Goal: Task Accomplishment & Management: Use online tool/utility

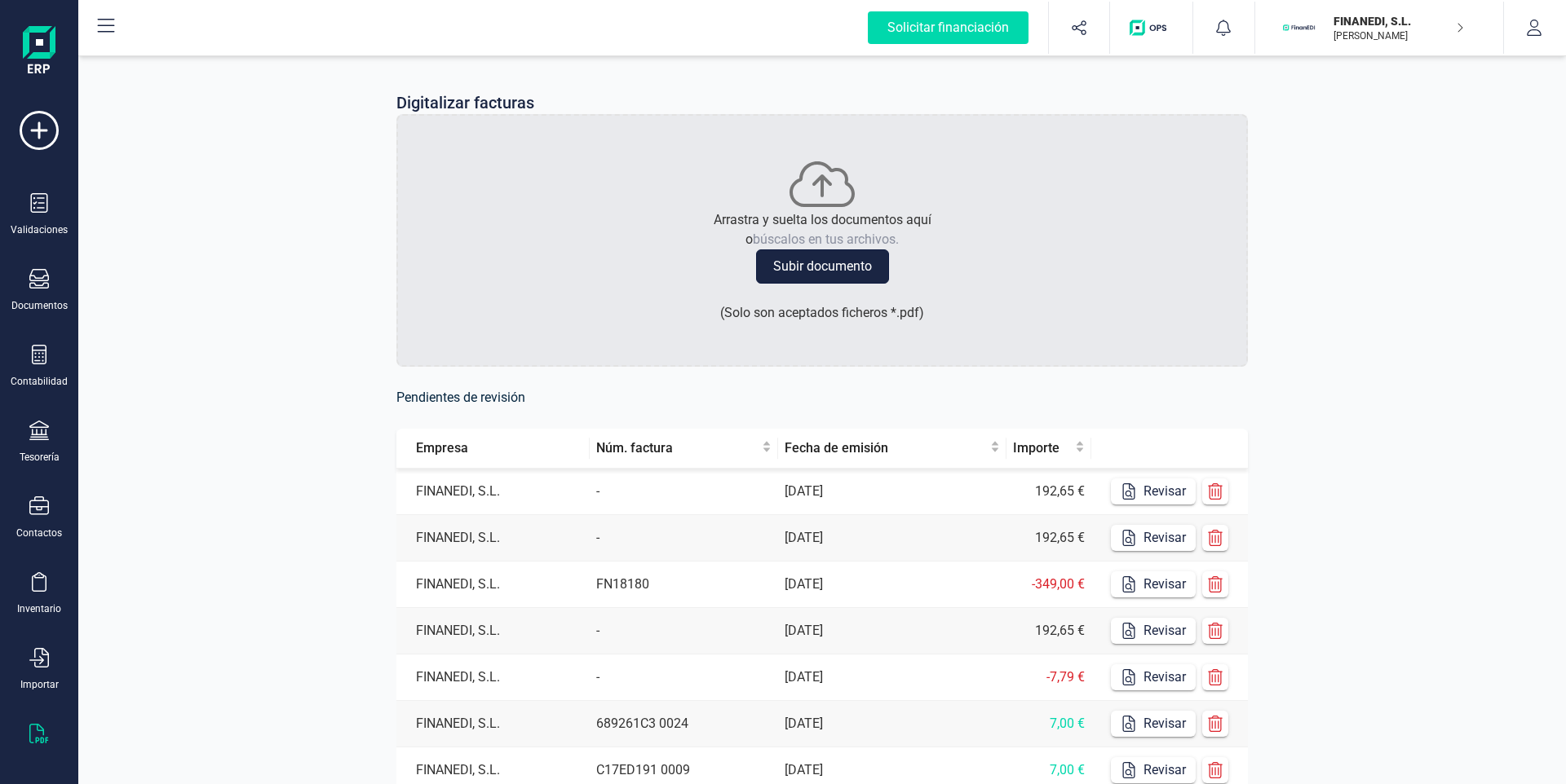
click at [842, 261] on button "Subir documento" at bounding box center [822, 266] width 133 height 34
click at [848, 259] on button "Subir documento" at bounding box center [822, 266] width 133 height 34
click at [1213, 494] on icon "button" at bounding box center [1215, 492] width 16 height 16
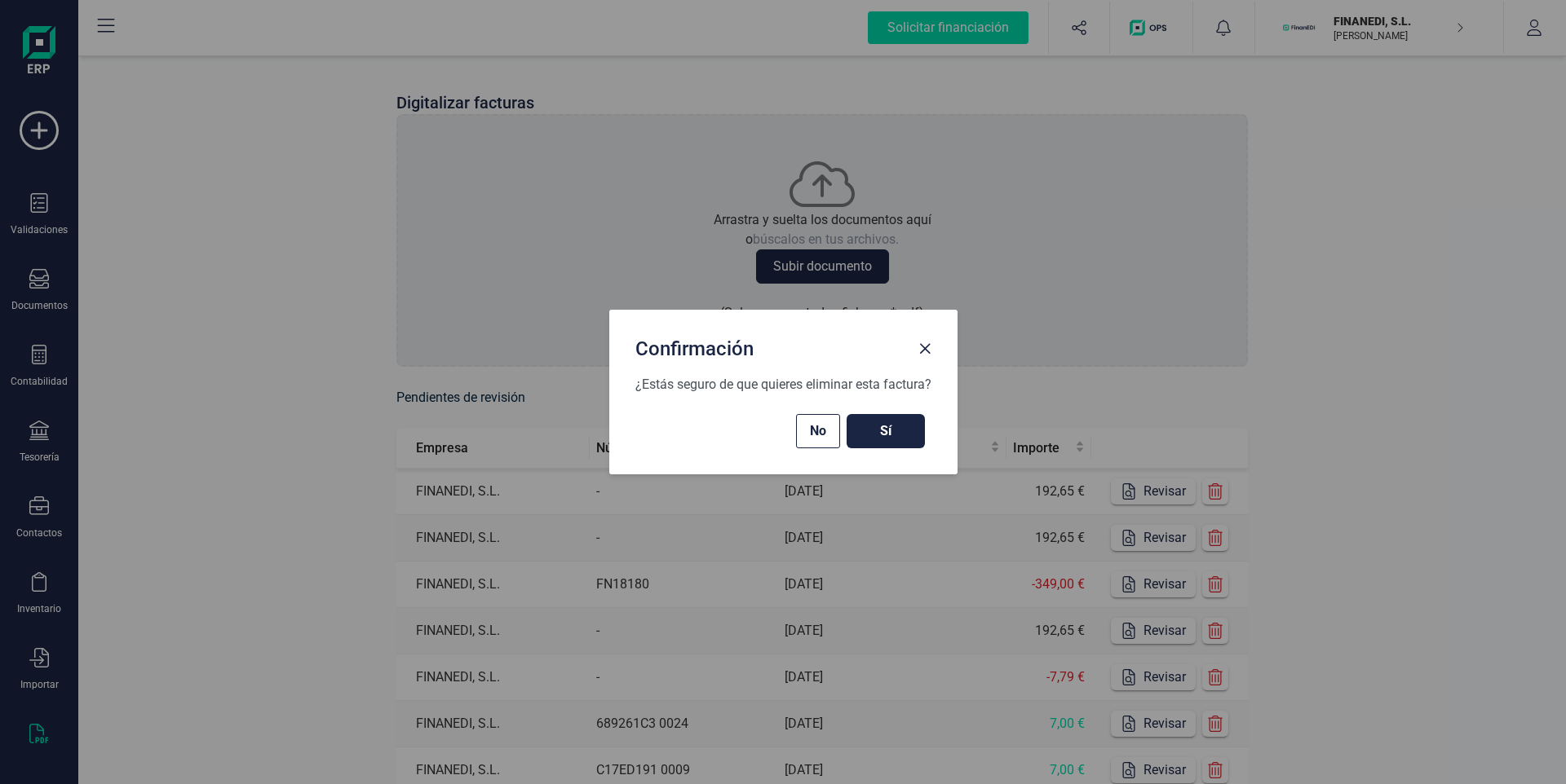
click at [903, 424] on span "Sí" at bounding box center [886, 430] width 46 height 19
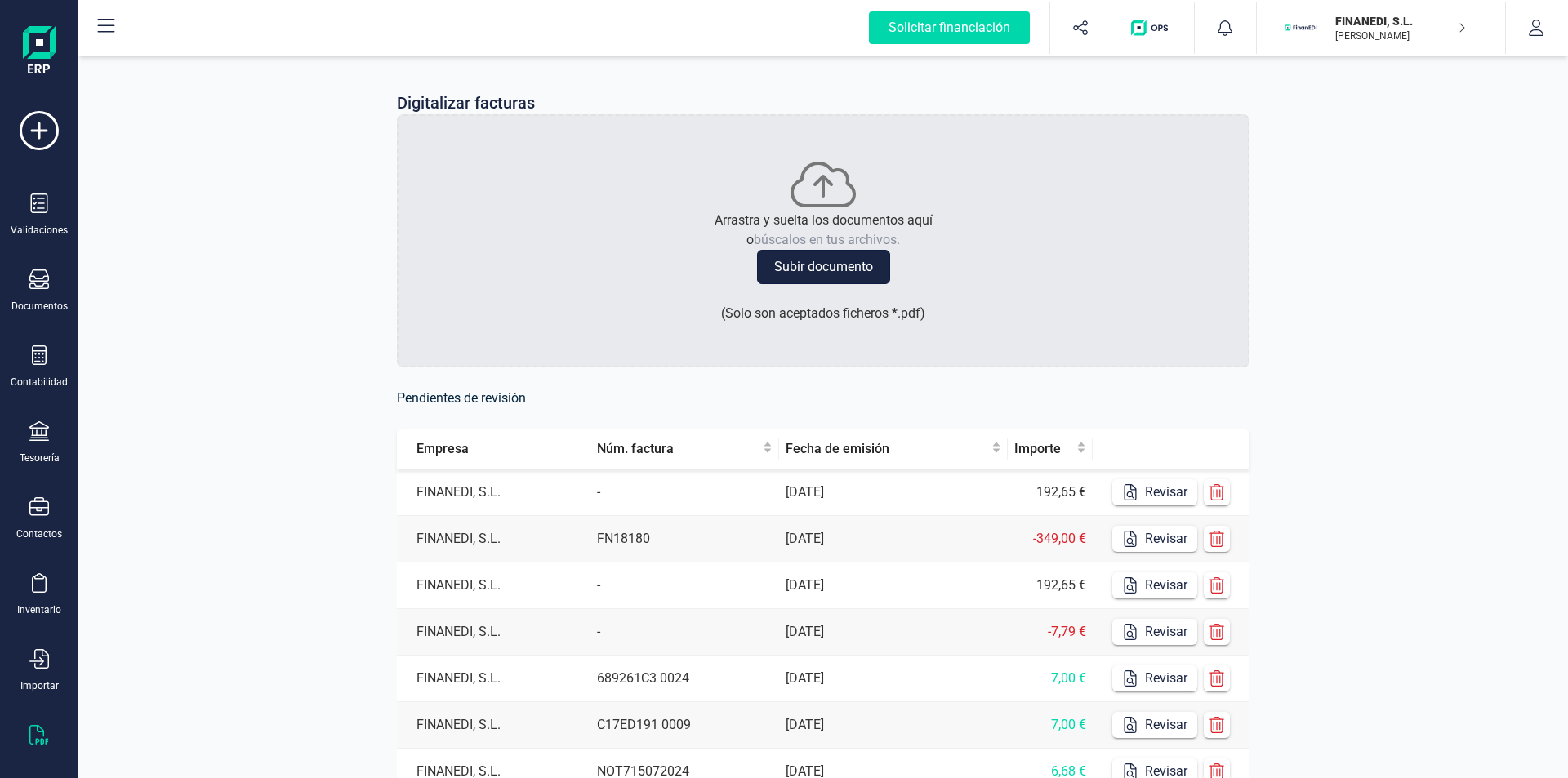
click at [823, 262] on button "Subir documento" at bounding box center [823, 266] width 133 height 34
click at [1162, 493] on button "Revisar" at bounding box center [1154, 492] width 85 height 26
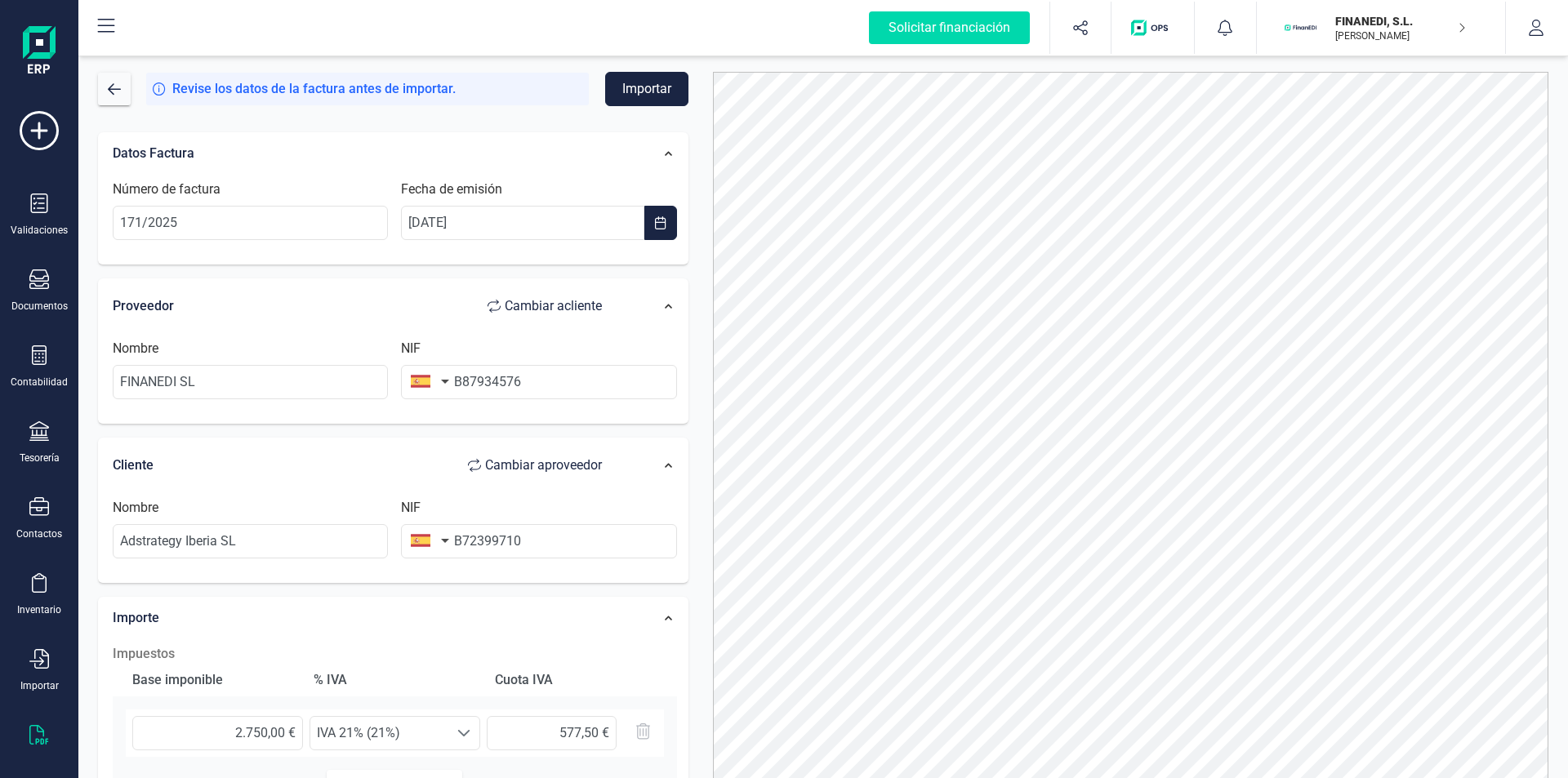
click at [551, 311] on span "Cambiar a cliente" at bounding box center [553, 306] width 97 height 19
type input "Adstrategy Iberia SL"
type input "B72399710"
type input "FINANEDI SL"
type input "B87934576"
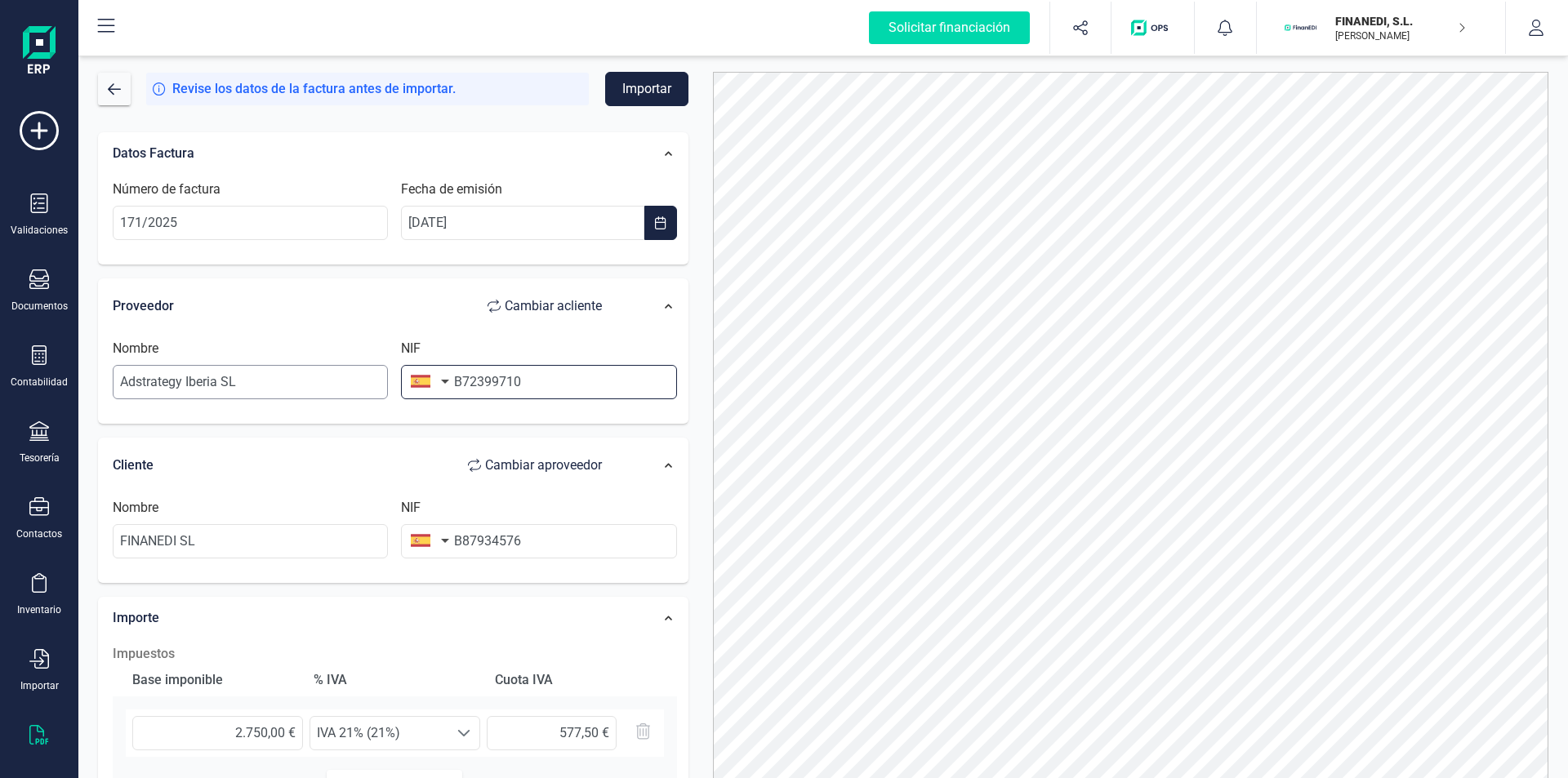
drag, startPoint x: 539, startPoint y: 383, endPoint x: 375, endPoint y: 392, distance: 164.2
click at [375, 392] on div "Nombre Adstrategy Iberia SL NIF B72399710" at bounding box center [395, 375] width 577 height 73
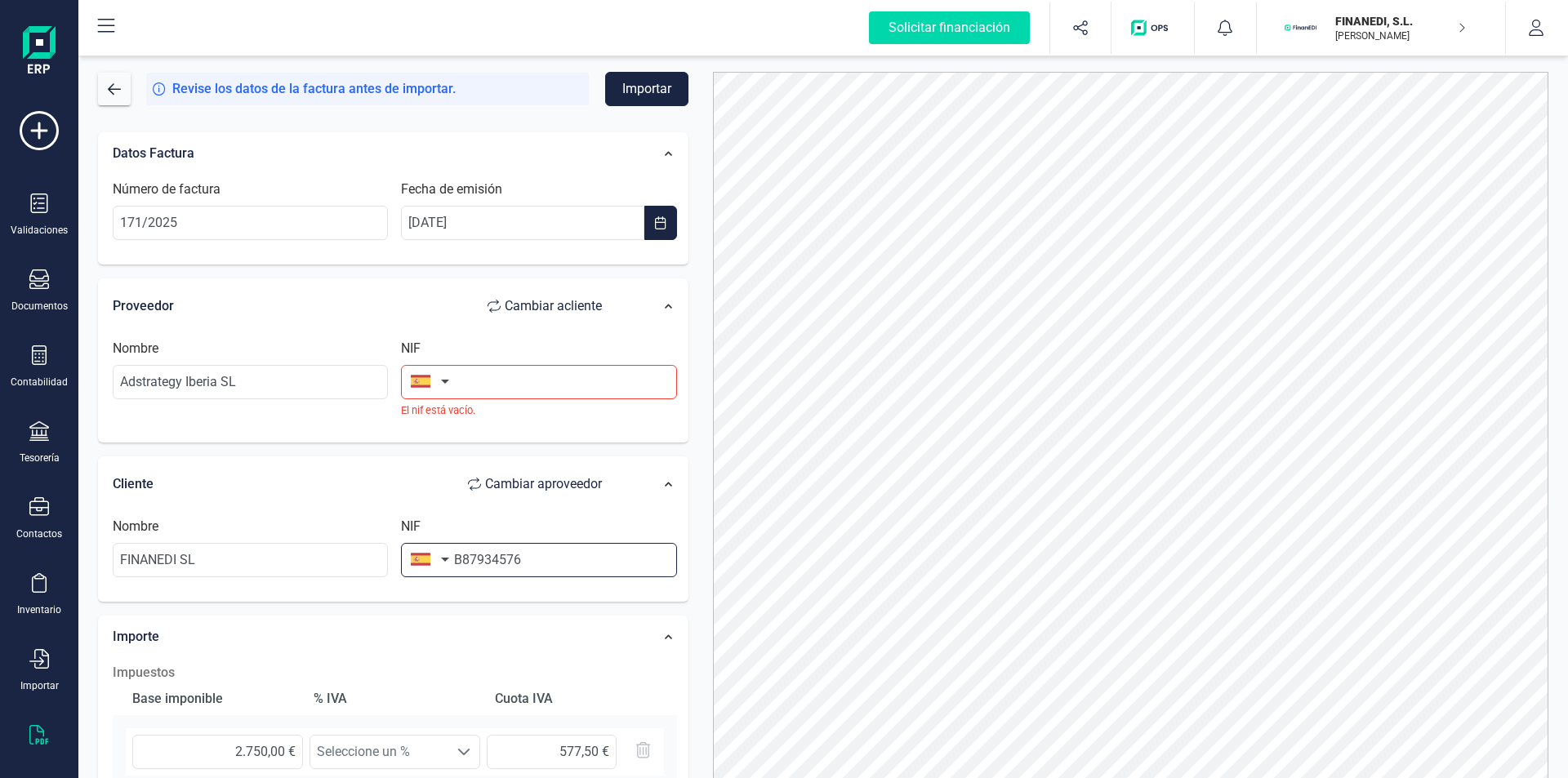
drag, startPoint x: 556, startPoint y: 542, endPoint x: 323, endPoint y: 535, distance: 233.1
click at [323, 535] on div "Nombre FINANEDI SL NIF B87934576" at bounding box center [395, 553] width 577 height 73
type input "b"
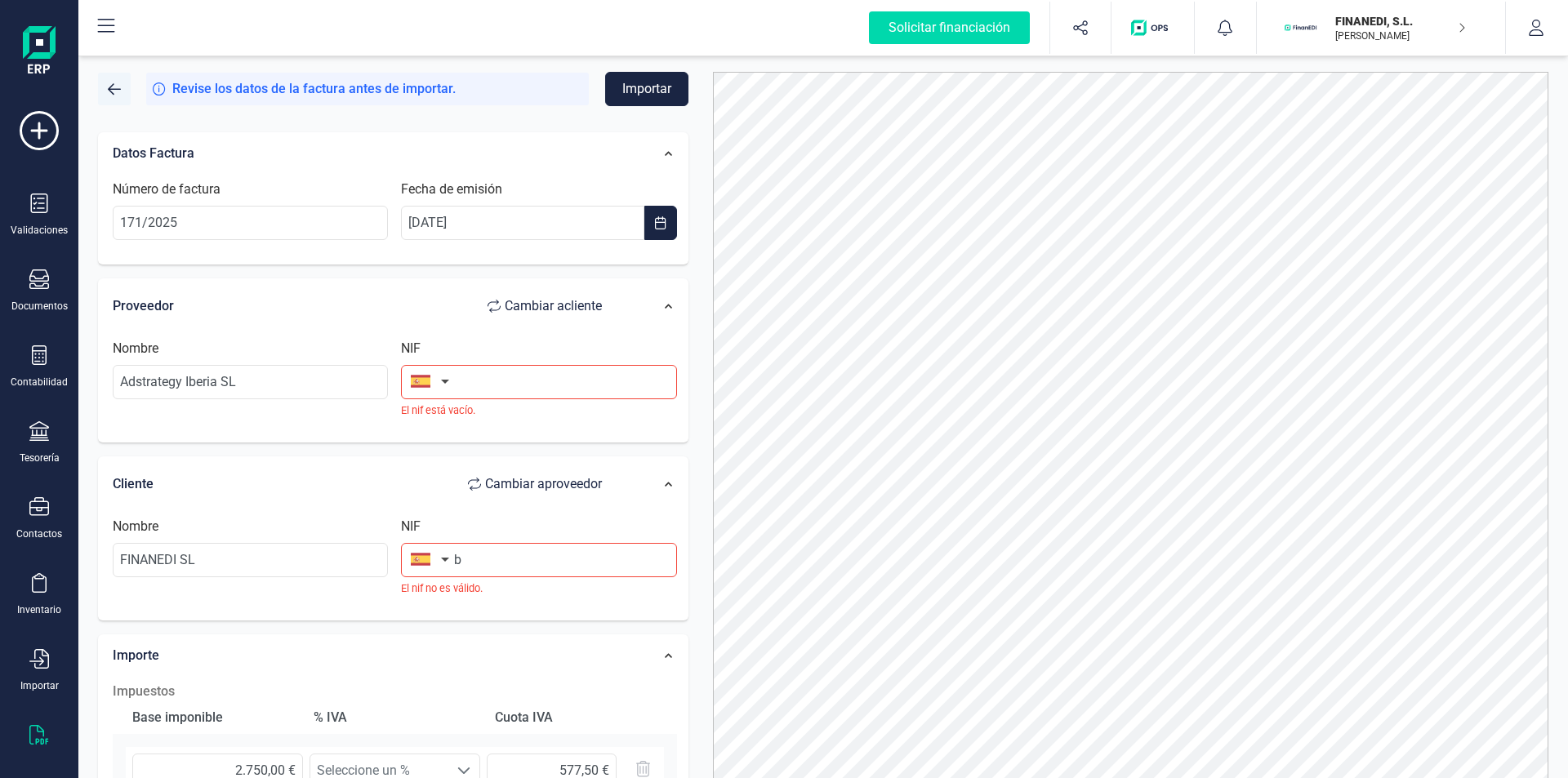
click at [106, 87] on button "button" at bounding box center [115, 89] width 33 height 33
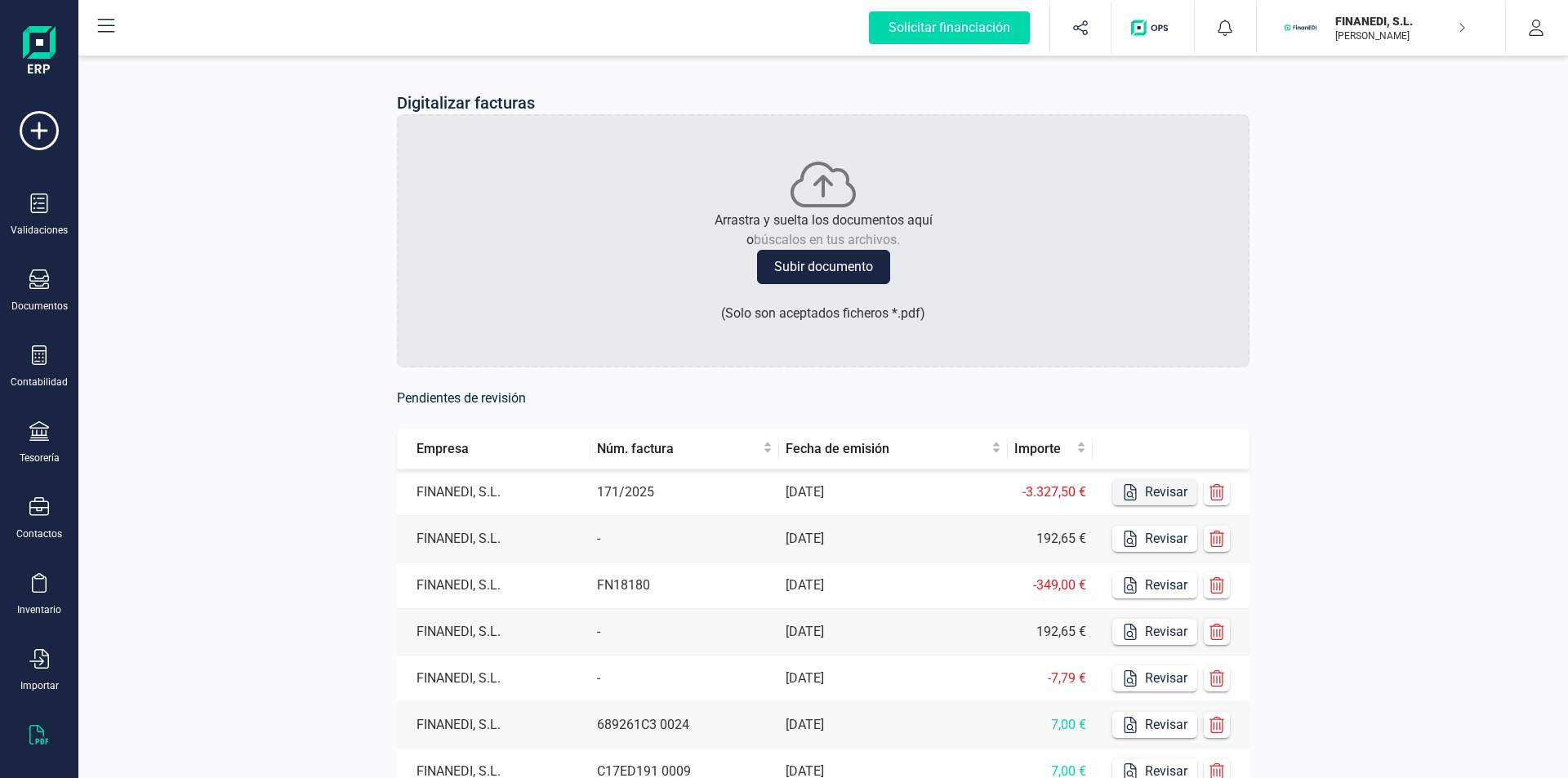
click at [1164, 495] on button "Revisar" at bounding box center [1154, 492] width 85 height 26
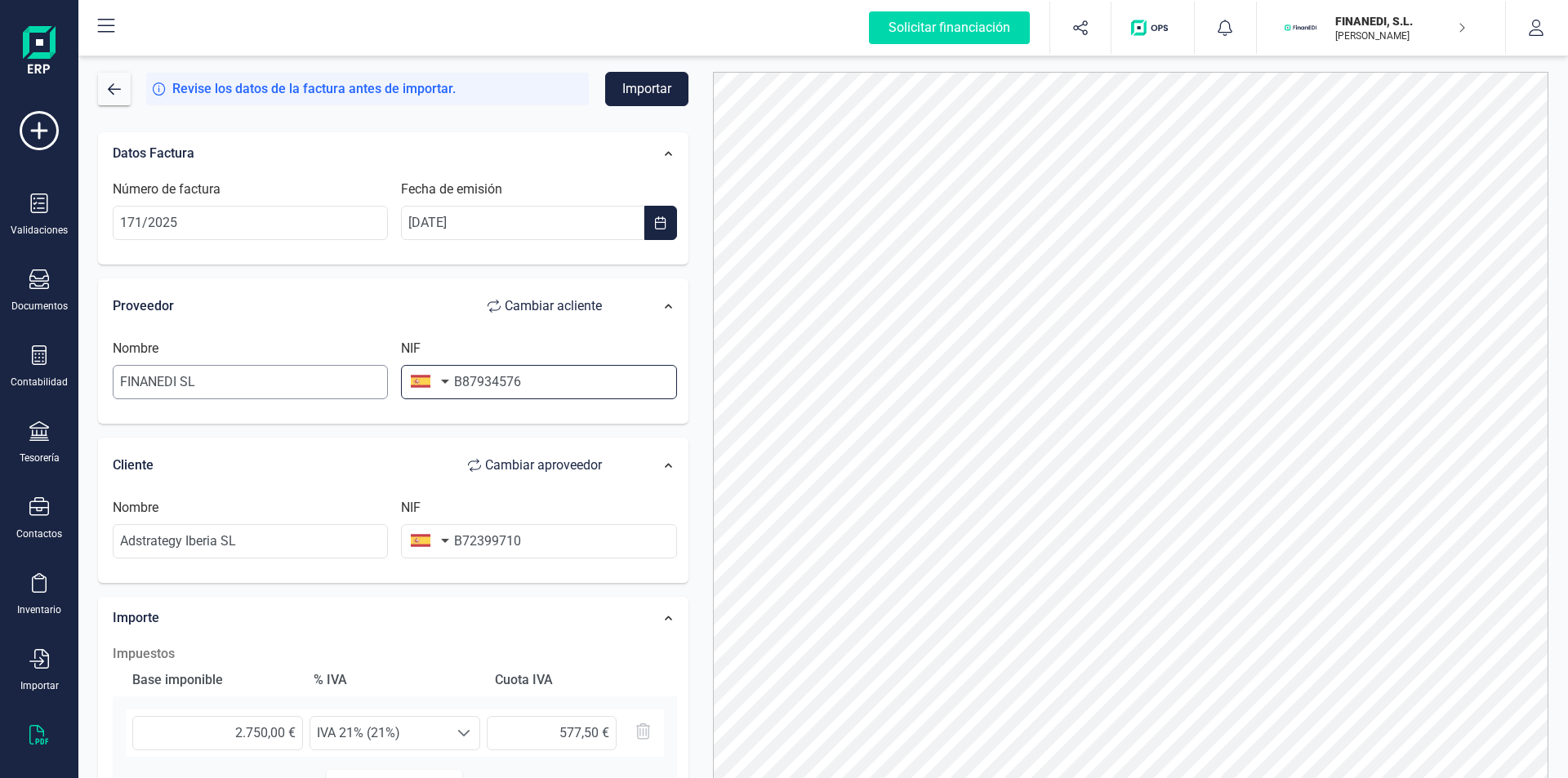
drag, startPoint x: 583, startPoint y: 374, endPoint x: 305, endPoint y: 378, distance: 278.0
click at [305, 378] on div "Nombre FINANEDI SL NIF B87934576" at bounding box center [395, 375] width 577 height 73
click at [544, 306] on span "Cambiar a cliente" at bounding box center [553, 306] width 97 height 19
type input "Adstrategy Iberia SL"
type input "B72399710"
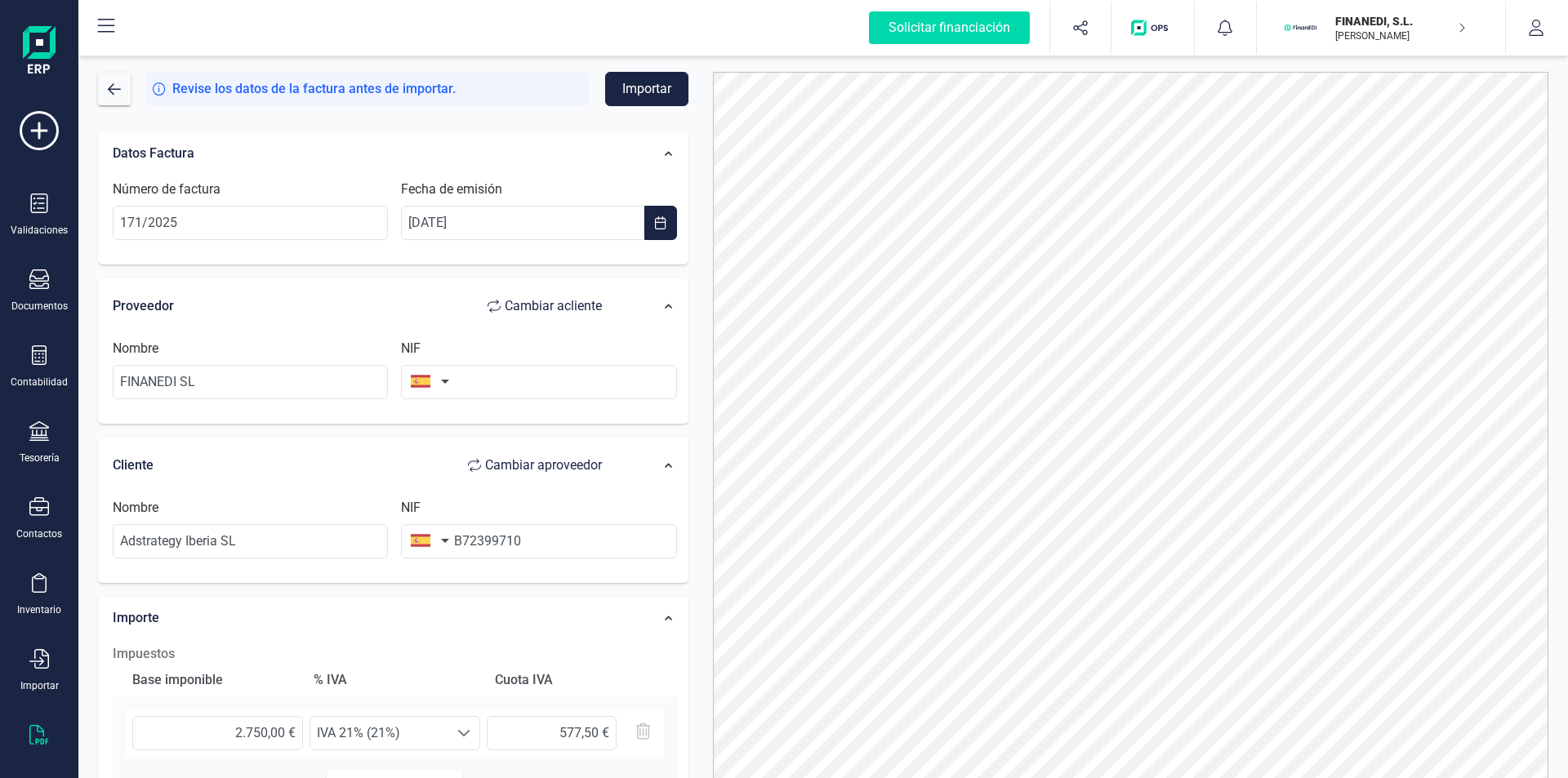
type input "FINANEDI SL"
drag, startPoint x: 540, startPoint y: 387, endPoint x: 345, endPoint y: 386, distance: 195.0
click at [345, 386] on div "Nombre Adstrategy Iberia SL NIF B72399710" at bounding box center [395, 375] width 577 height 73
paste input "87934576"
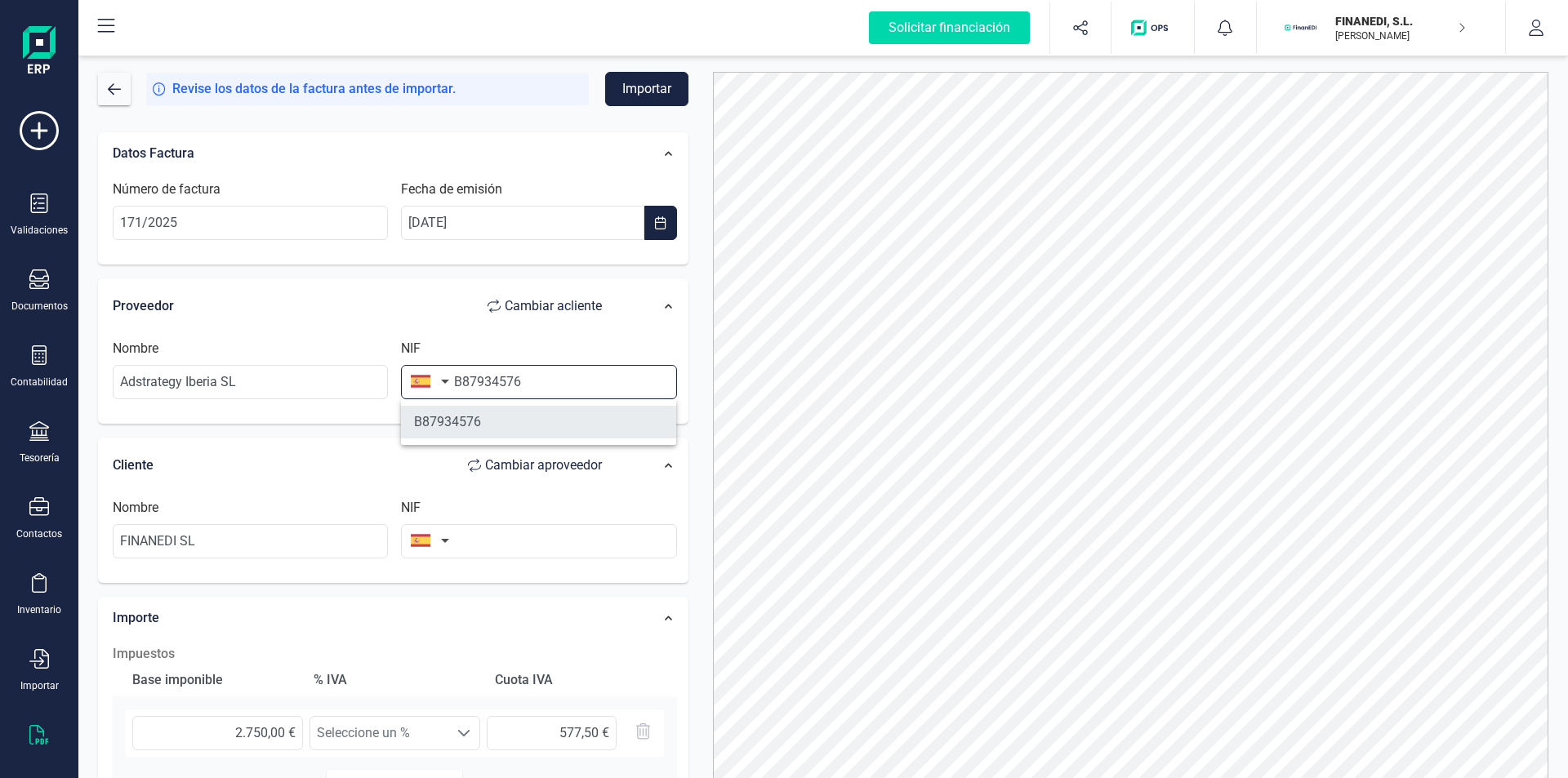
type input "B87934576"
click at [521, 427] on li "B87934576" at bounding box center [539, 422] width 275 height 33
type input "ADSTRATEGY IBERIA SL"
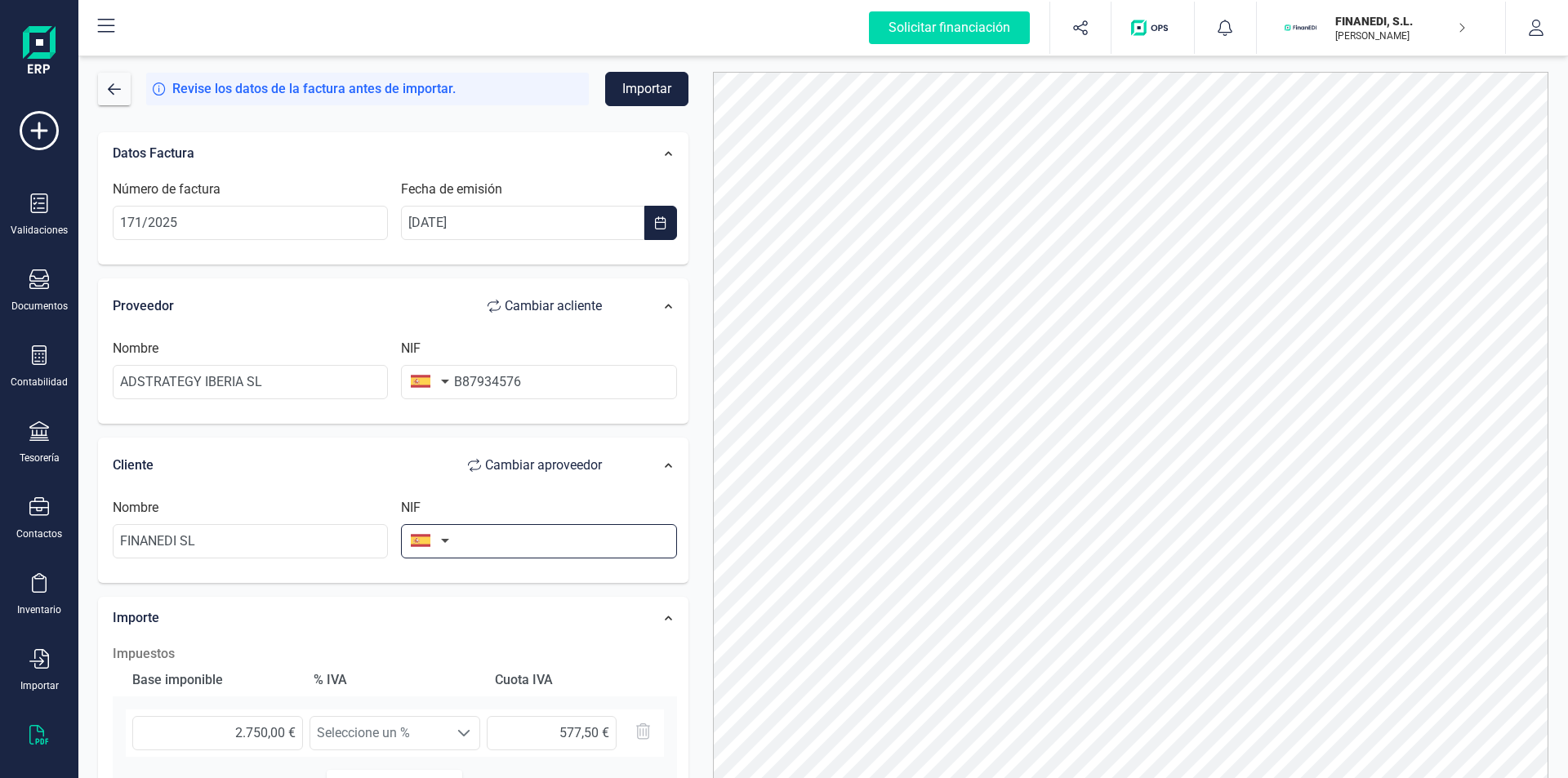
click at [481, 539] on input "text" at bounding box center [539, 540] width 275 height 34
click at [489, 591] on li "B72399710" at bounding box center [539, 582] width 275 height 33
type input "B72399710"
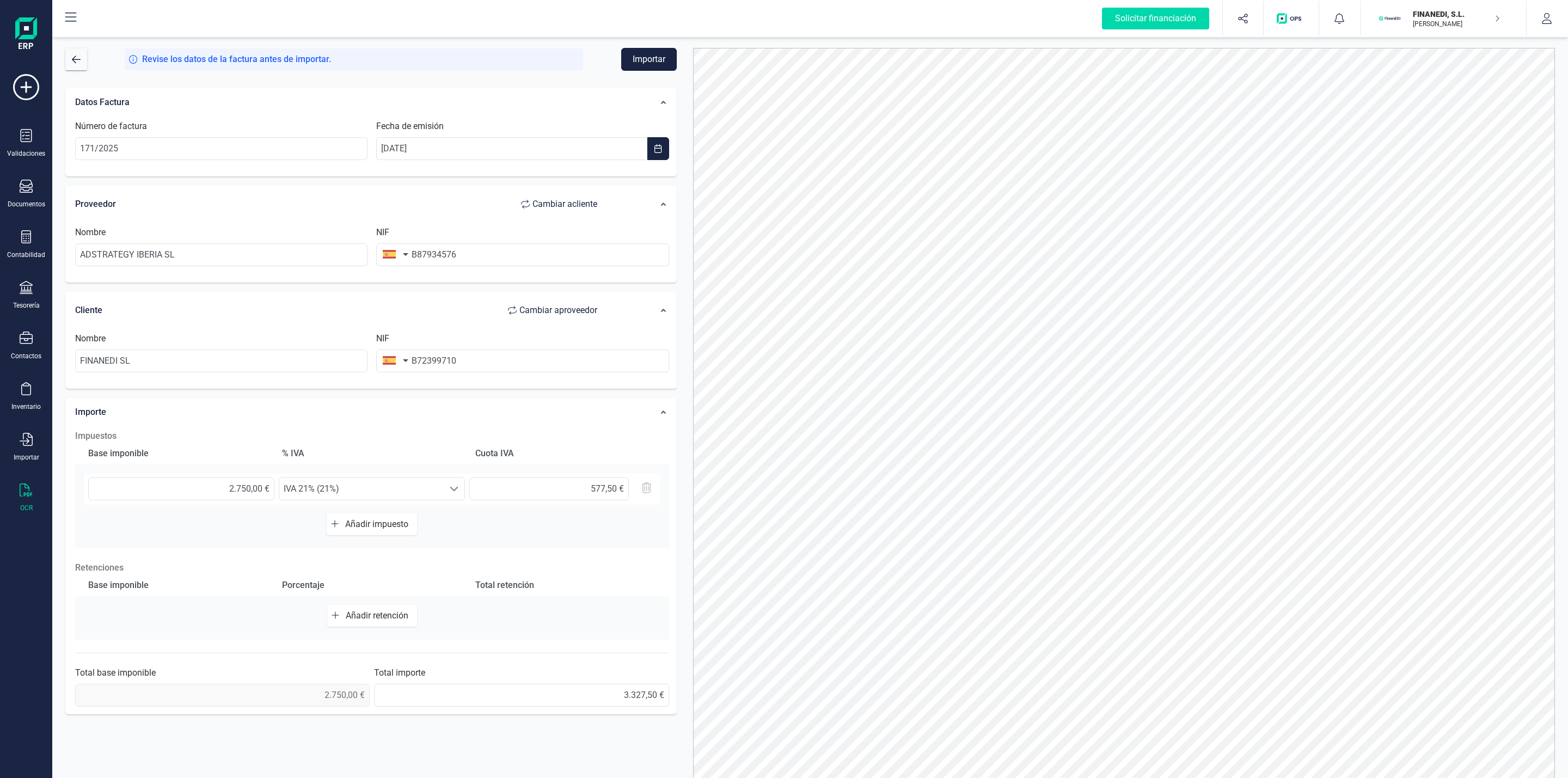
click at [637, 59] on button "Importar" at bounding box center [649, 59] width 56 height 23
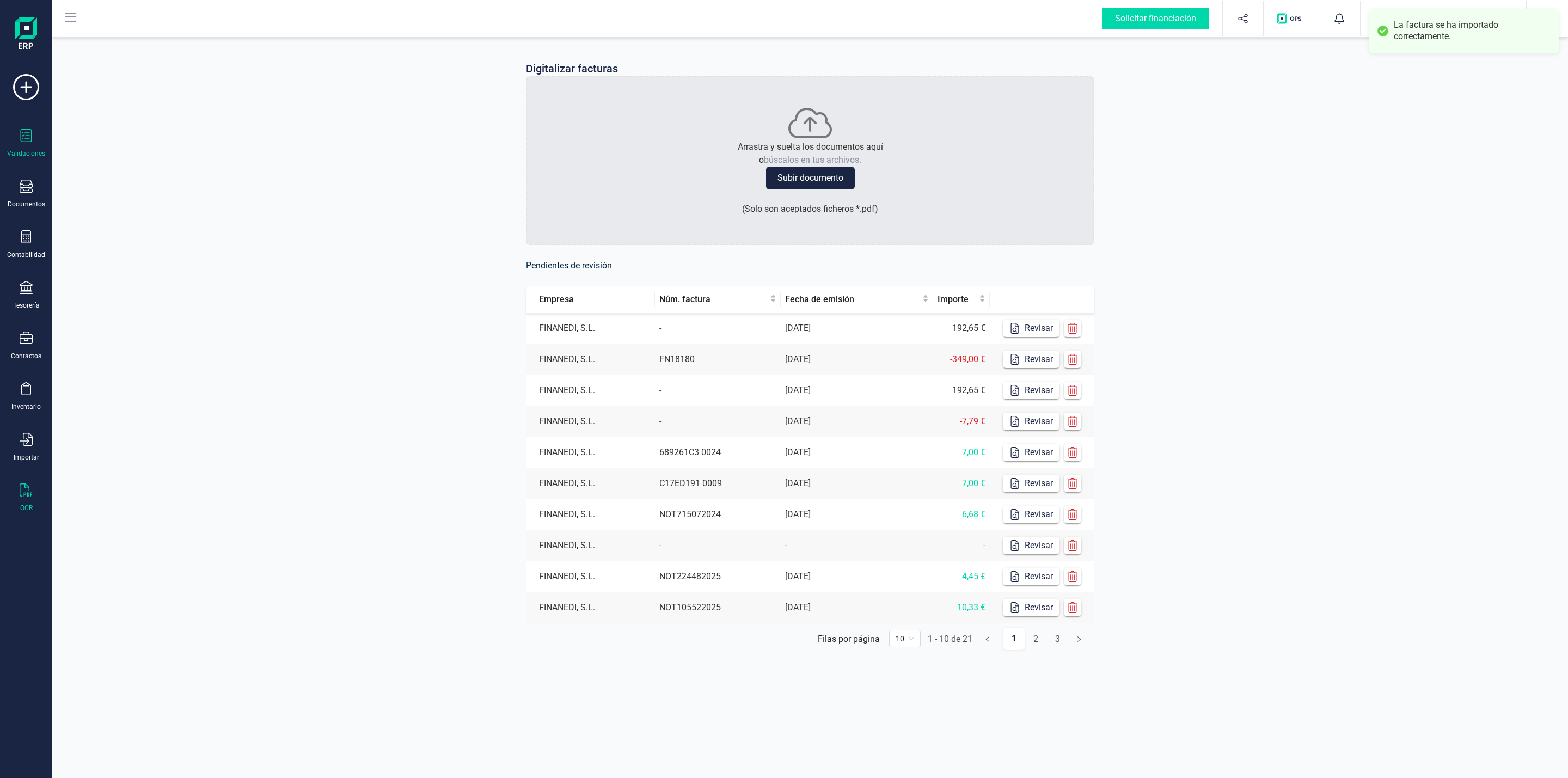
click at [31, 147] on div "Validaciones" at bounding box center [26, 143] width 43 height 29
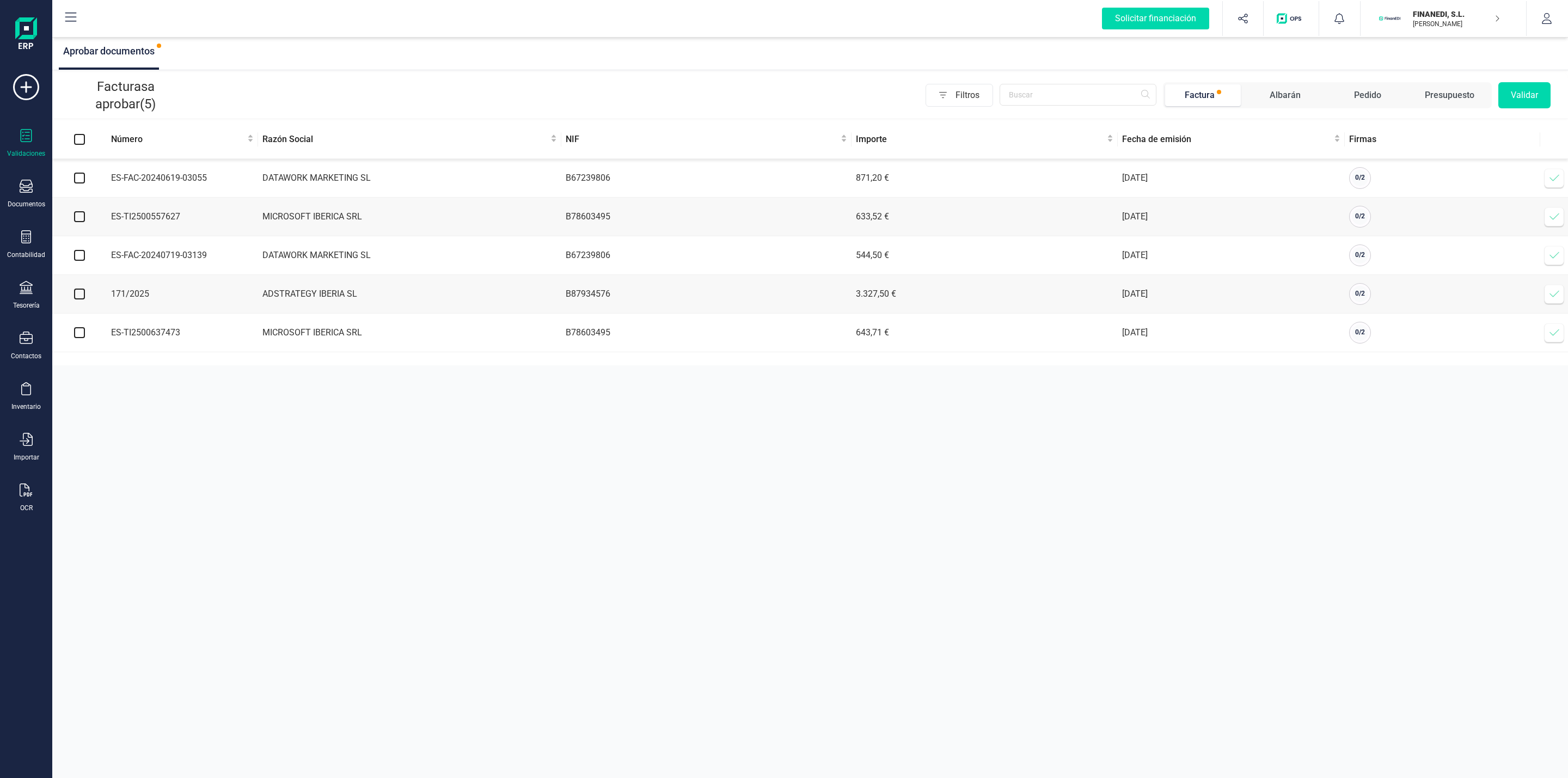
click at [1045, 296] on icon at bounding box center [1555, 294] width 11 height 11
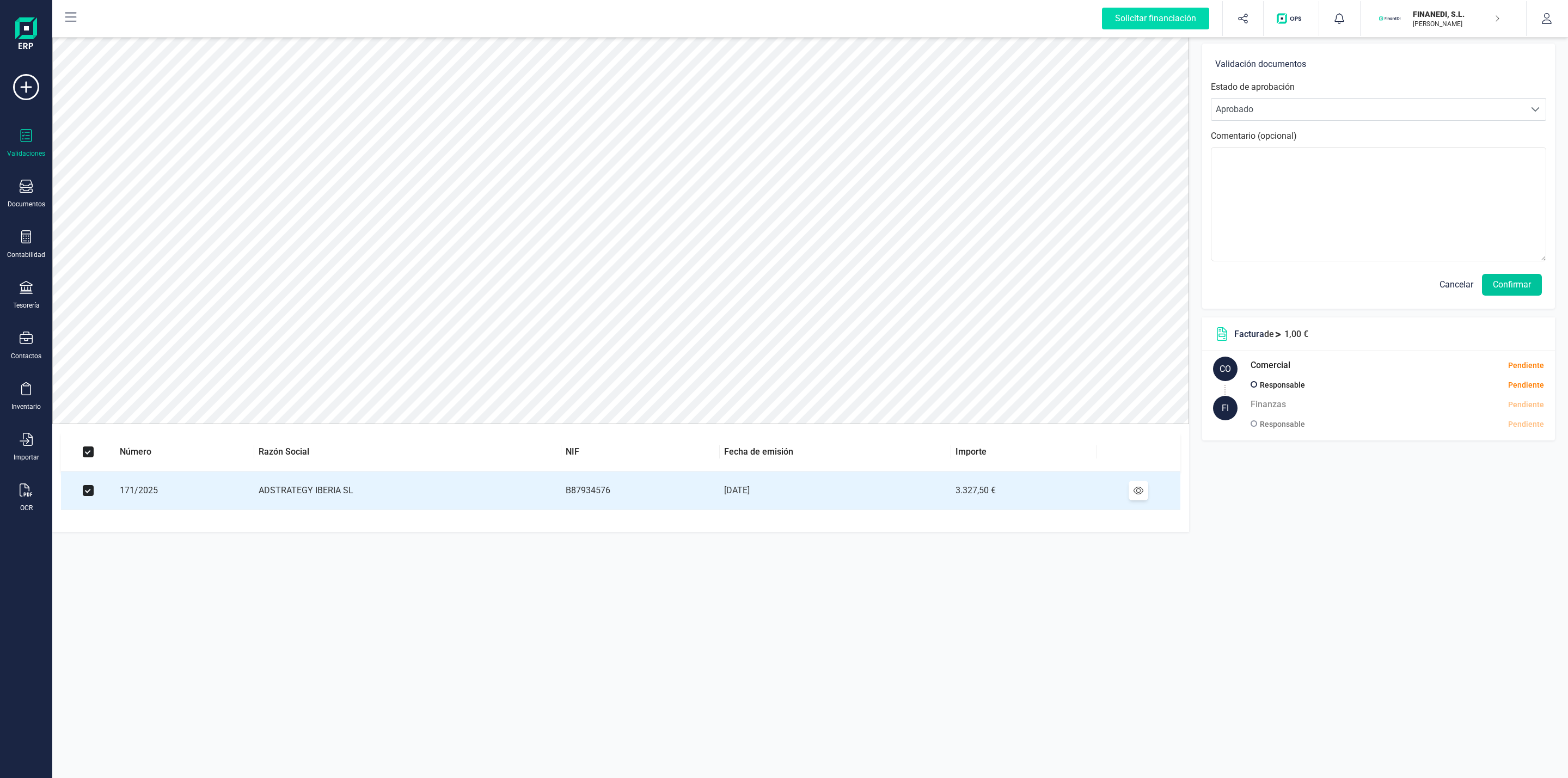
click at [1045, 284] on button "Confirmar" at bounding box center [1512, 285] width 60 height 22
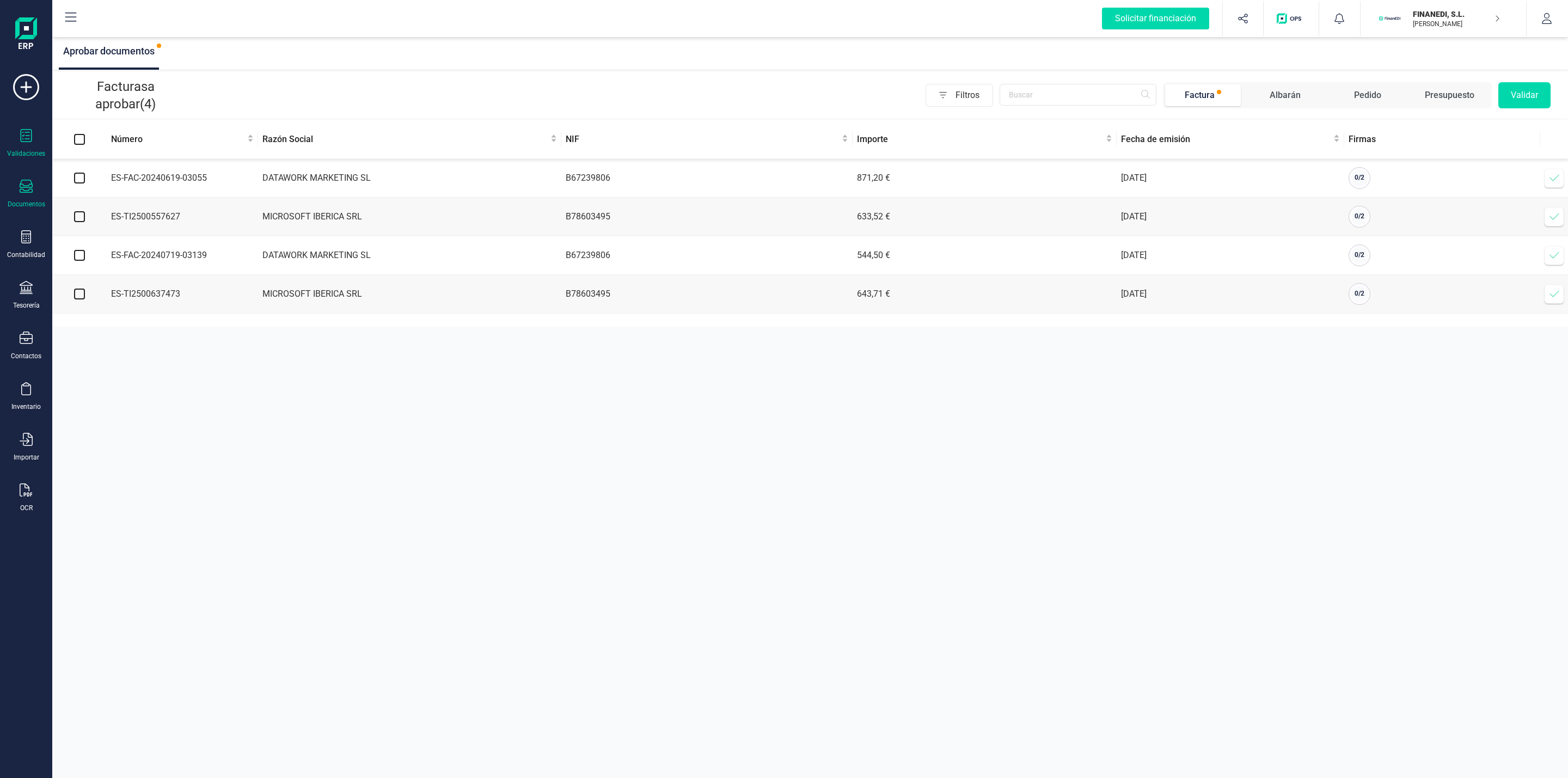
click at [26, 188] on icon at bounding box center [26, 186] width 13 height 13
click at [147, 158] on div "Facturas" at bounding box center [126, 157] width 126 height 22
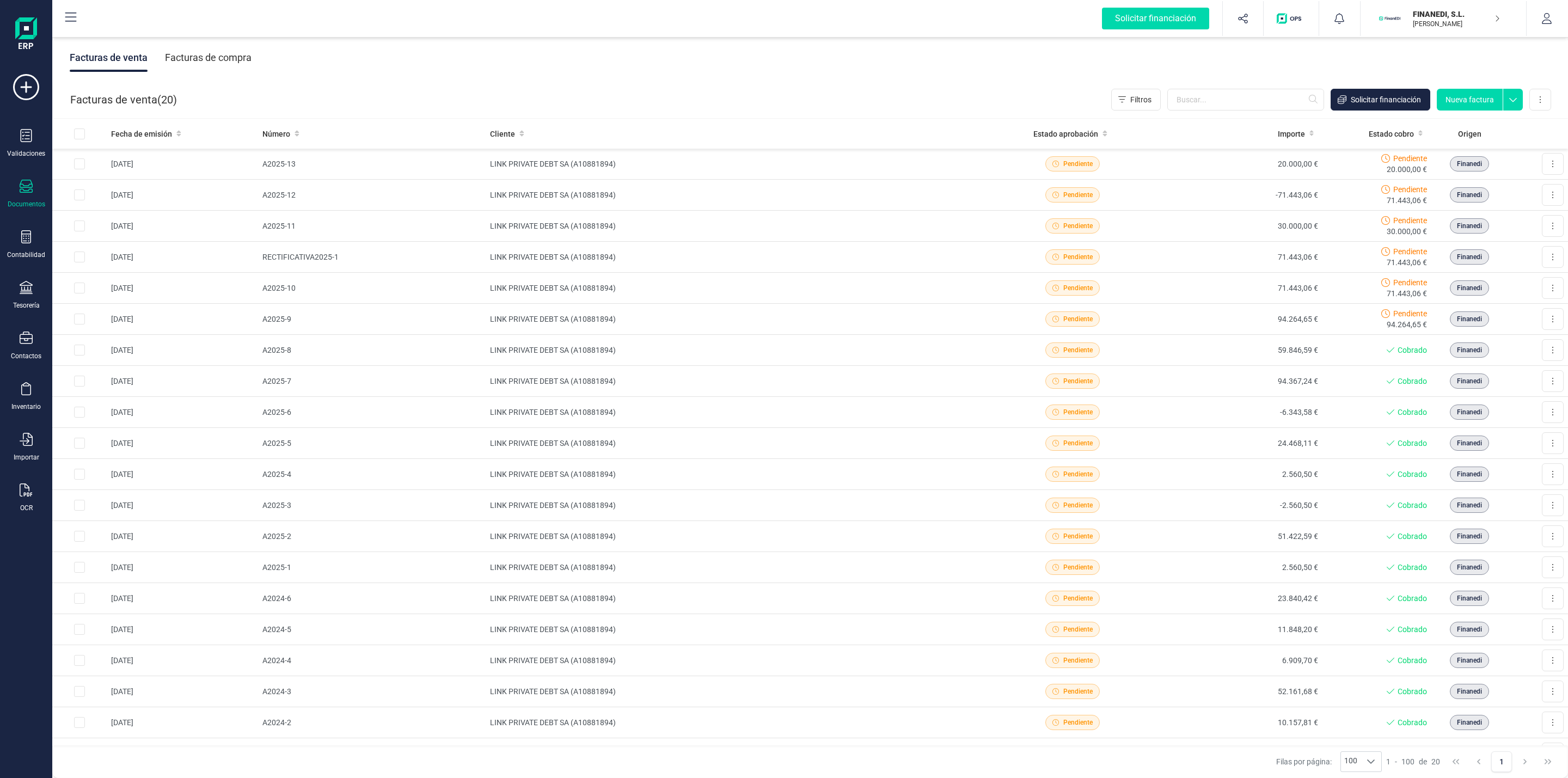
click at [236, 52] on div "Facturas de compra" at bounding box center [209, 57] width 87 height 28
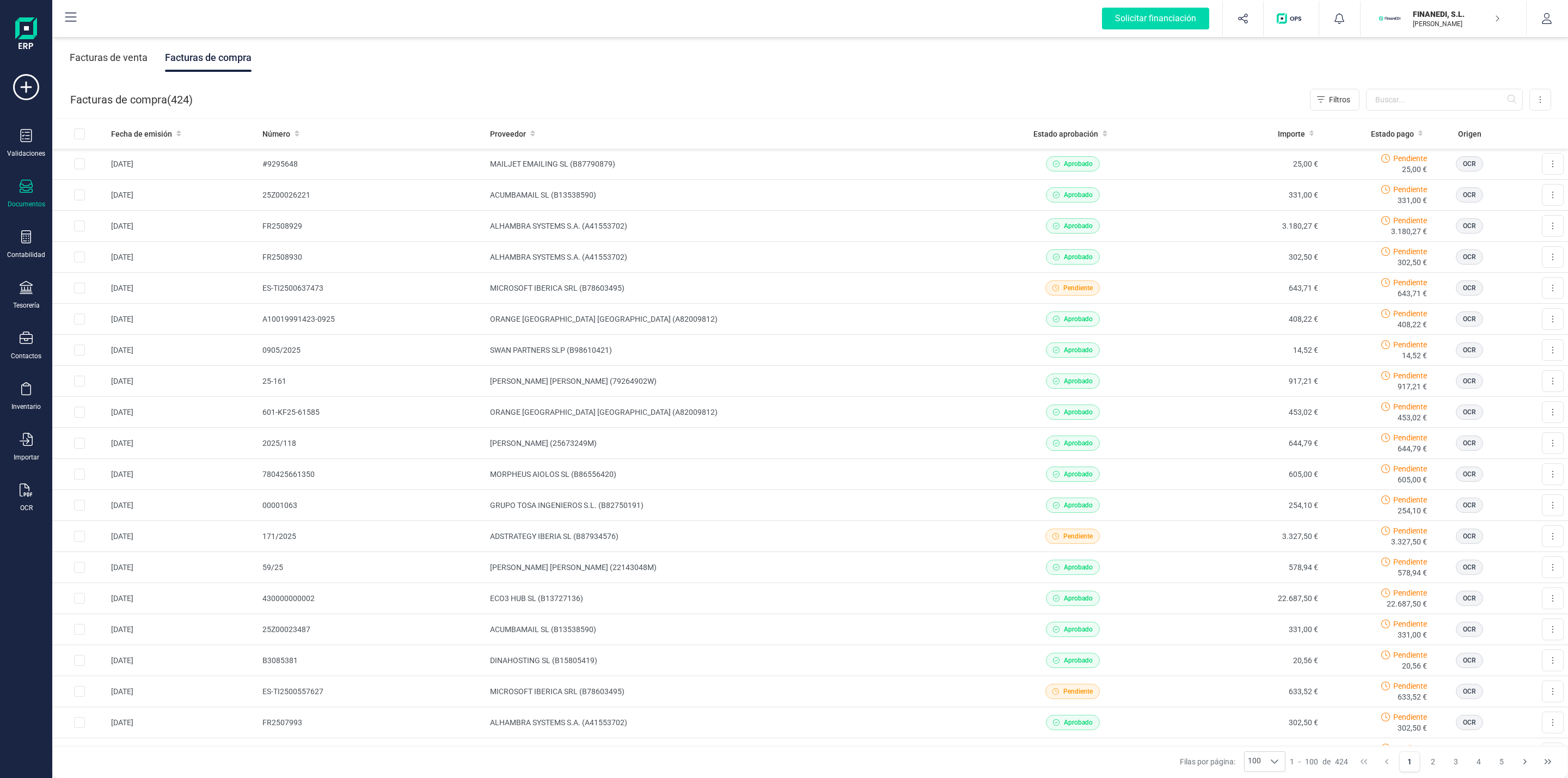
click at [132, 54] on div "Facturas de venta" at bounding box center [108, 57] width 78 height 28
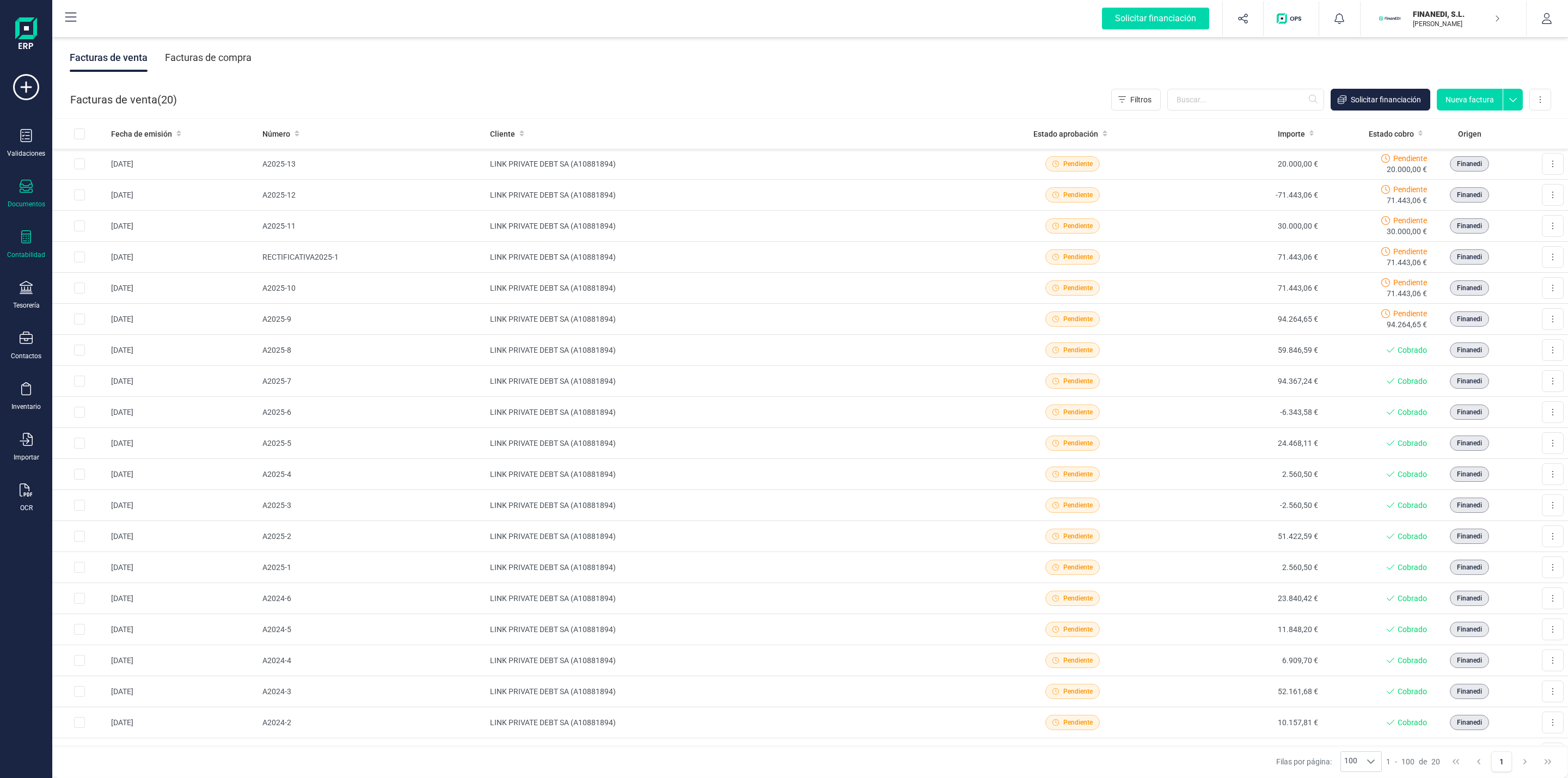
click at [27, 237] on icon at bounding box center [26, 236] width 13 height 13
click at [122, 224] on div "Pérdidas y ganancias" at bounding box center [127, 231] width 128 height 22
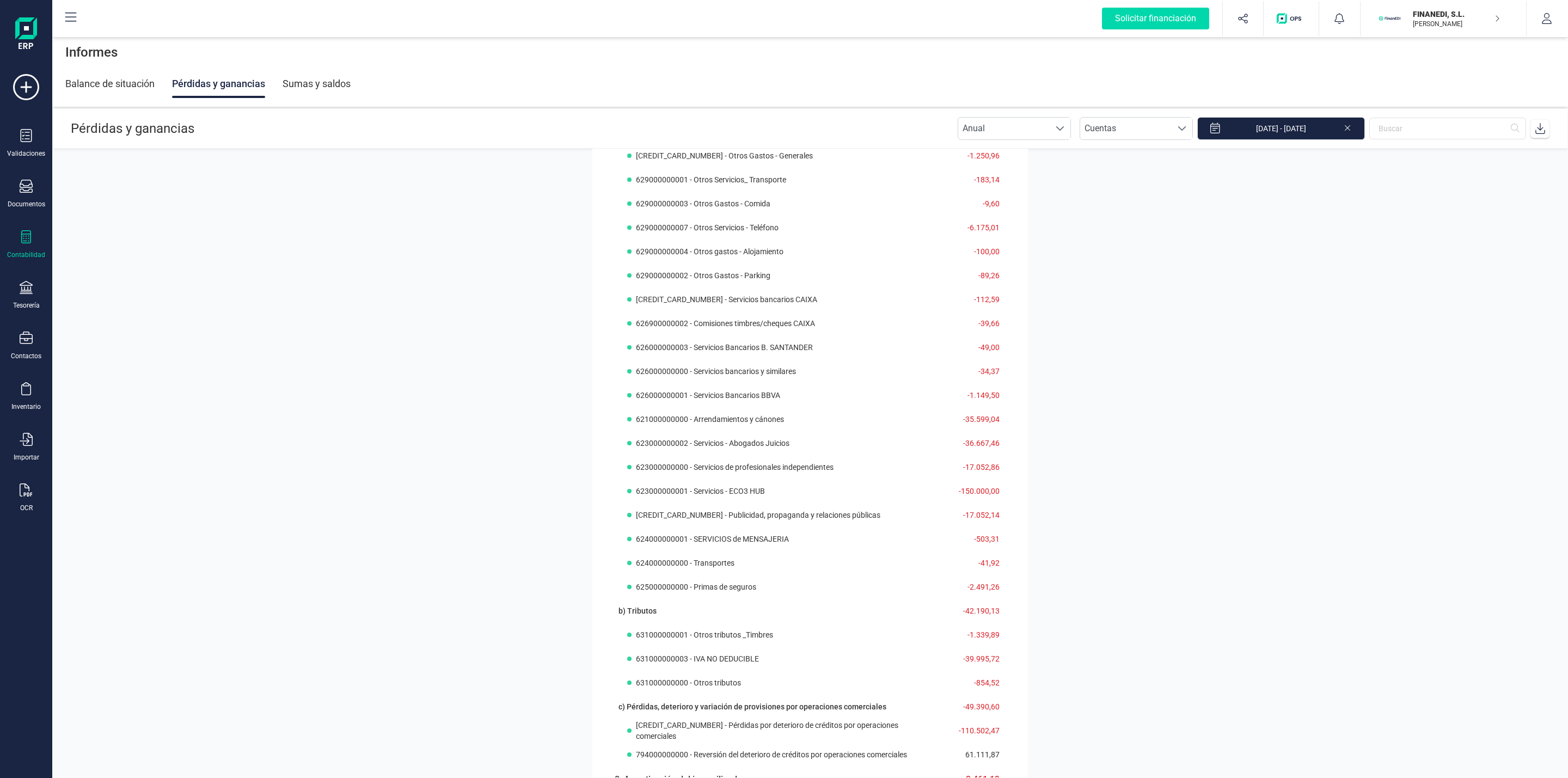
scroll to position [671, 0]
click at [990, 257] on td "-100,00" at bounding box center [973, 253] width 67 height 24
click at [705, 255] on span "629000000004 - Otros gastos - Alojamiento" at bounding box center [710, 254] width 147 height 11
click at [782, 286] on th "629000000002 - Otros Gastos - Parking" at bounding box center [777, 277] width 325 height 24
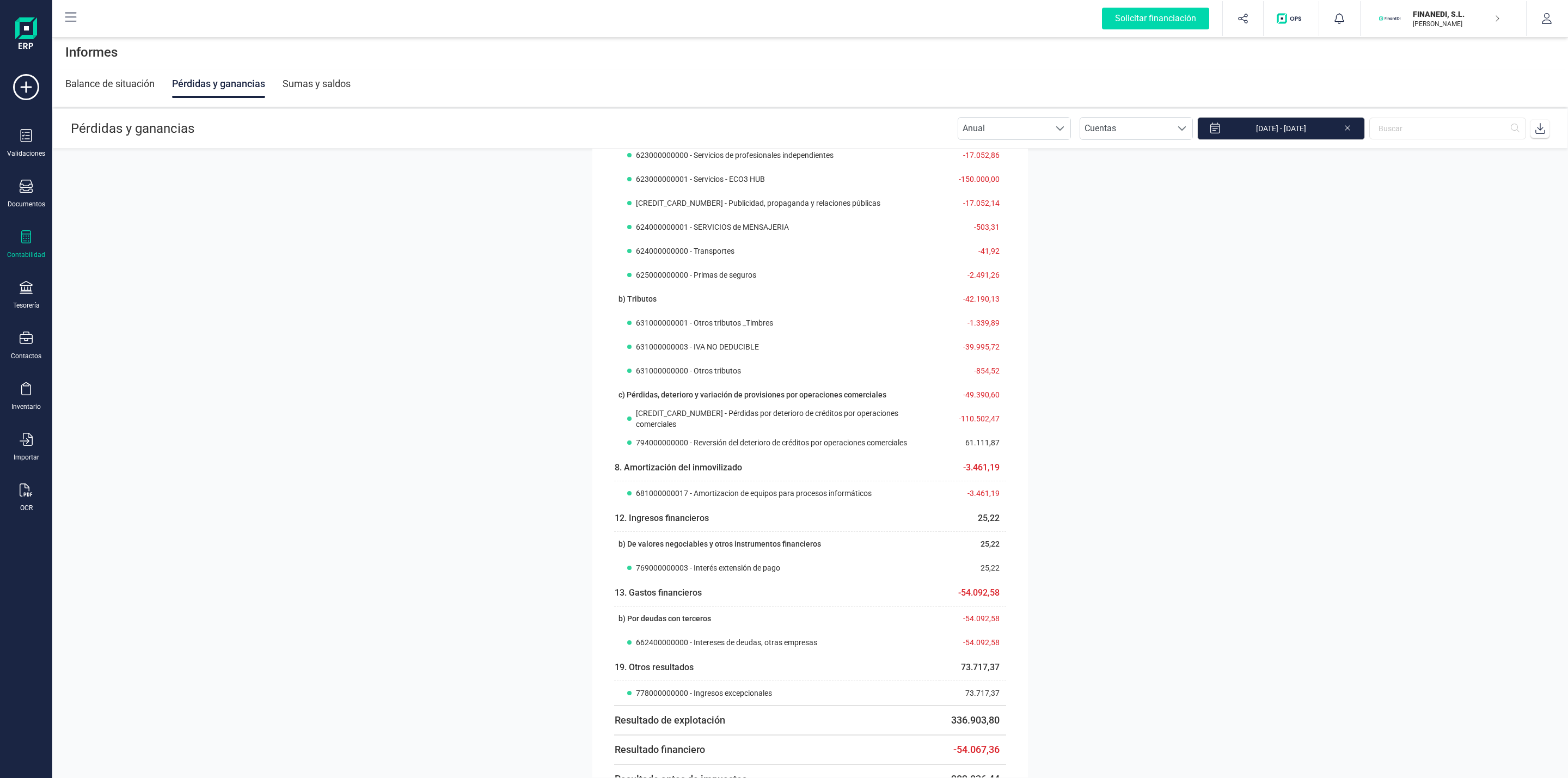
scroll to position [0, 0]
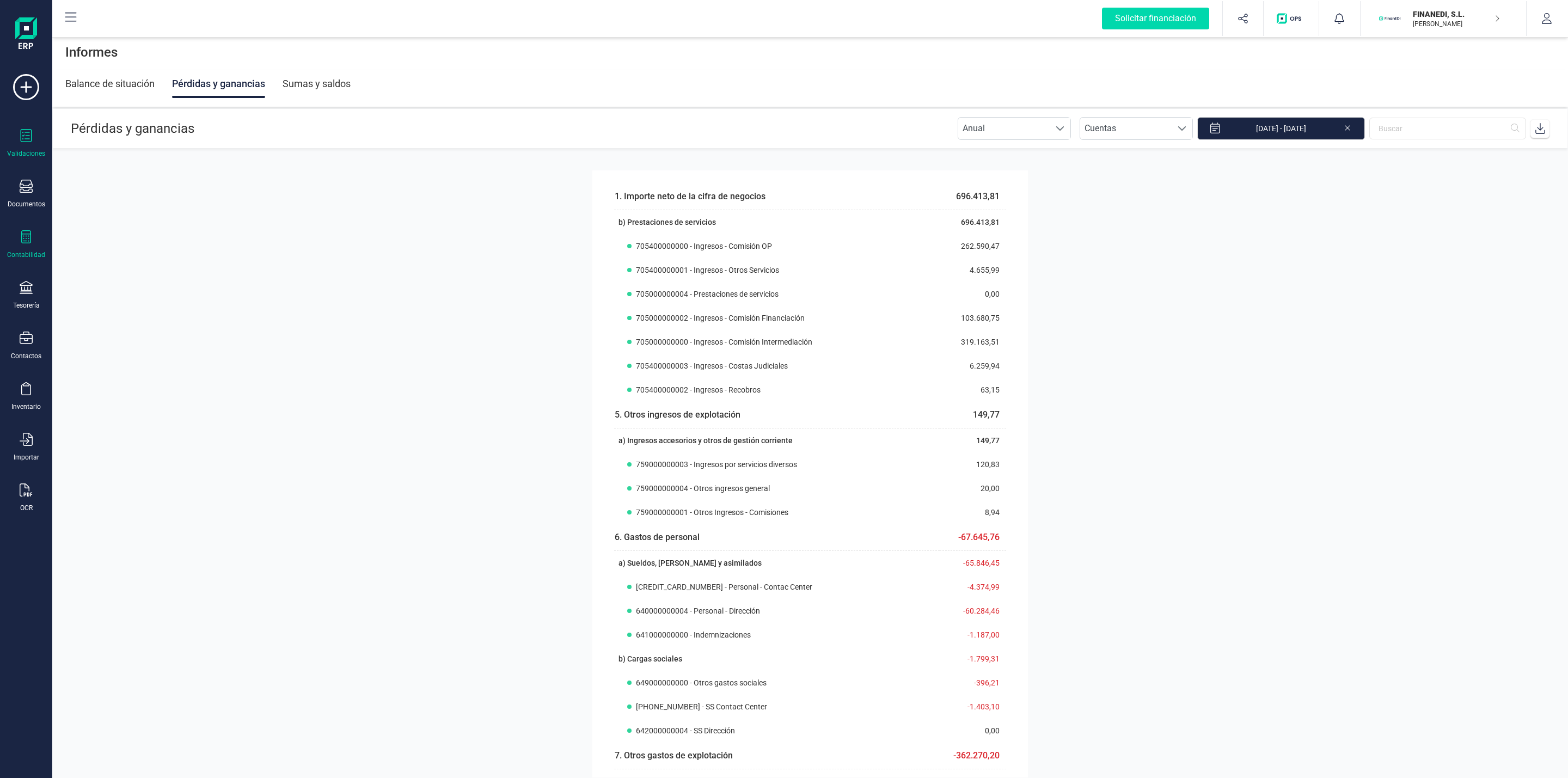
click at [28, 141] on icon at bounding box center [26, 135] width 13 height 13
